Goal: Register for event/course

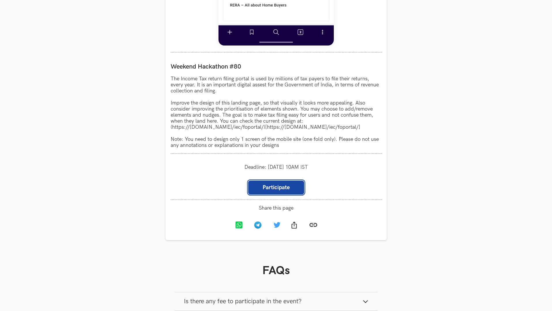
click at [286, 186] on link "Participate" at bounding box center [276, 188] width 56 height 14
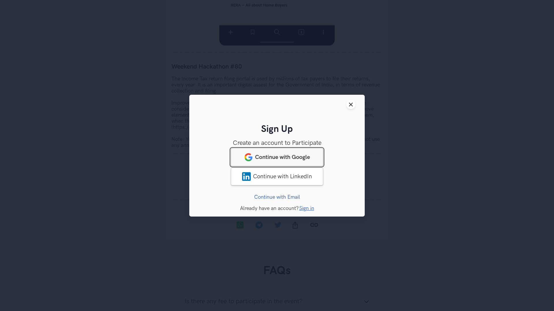
click at [285, 157] on span "Continue with Google" at bounding box center [282, 157] width 55 height 7
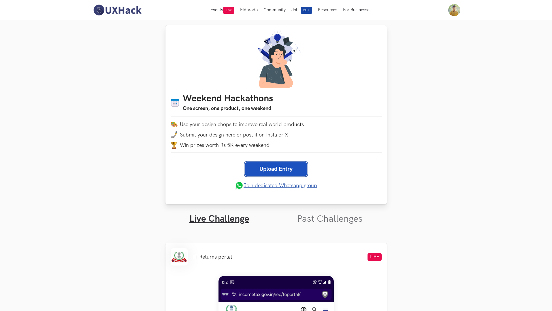
click at [285, 169] on link "Upload Entry" at bounding box center [276, 169] width 62 height 14
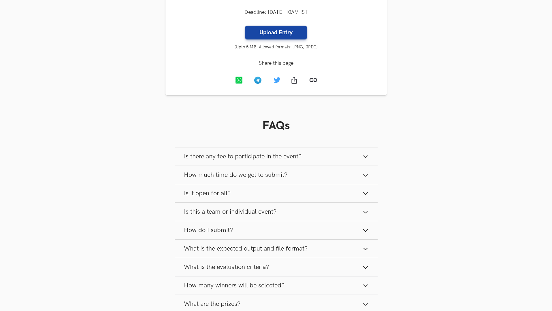
scroll to position [646, 0]
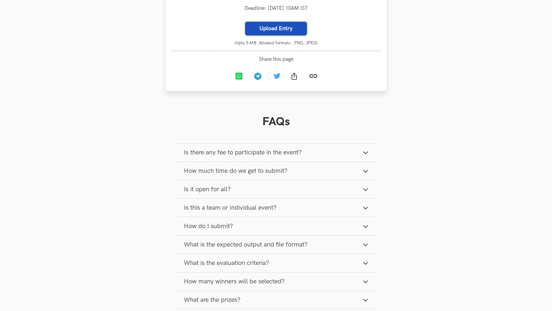
click at [289, 25] on label "Upload Entry" at bounding box center [276, 29] width 62 height 14
click at [245, 22] on input "Upload Entry" at bounding box center [245, 21] width 0 height 0
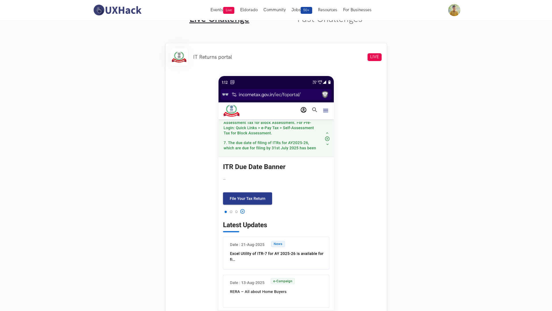
scroll to position [198, 0]
